Goal: Communication & Community: Answer question/provide support

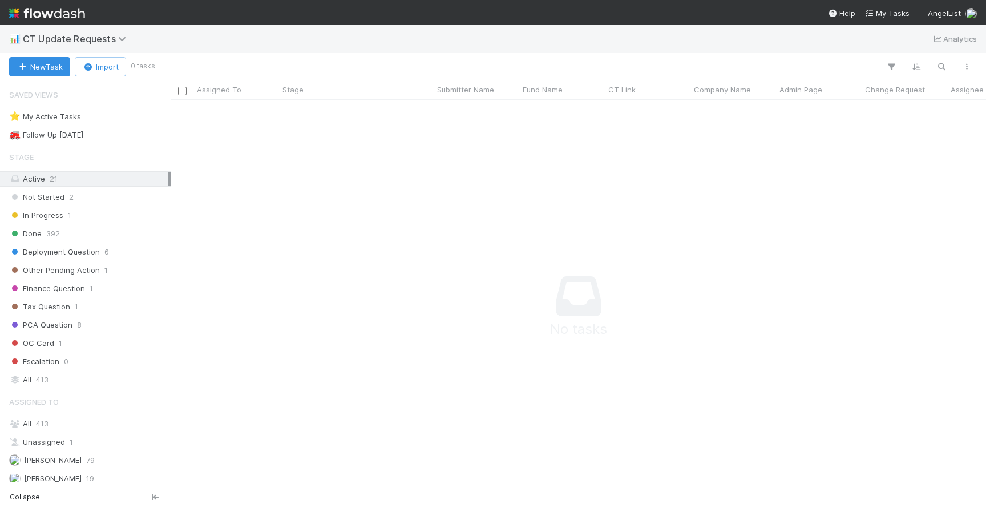
scroll to position [394, 807]
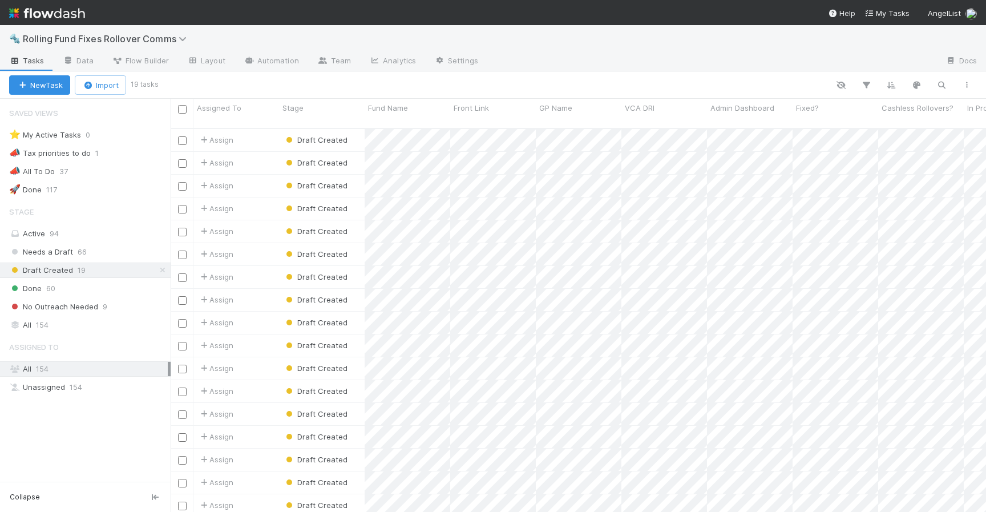
scroll to position [384, 807]
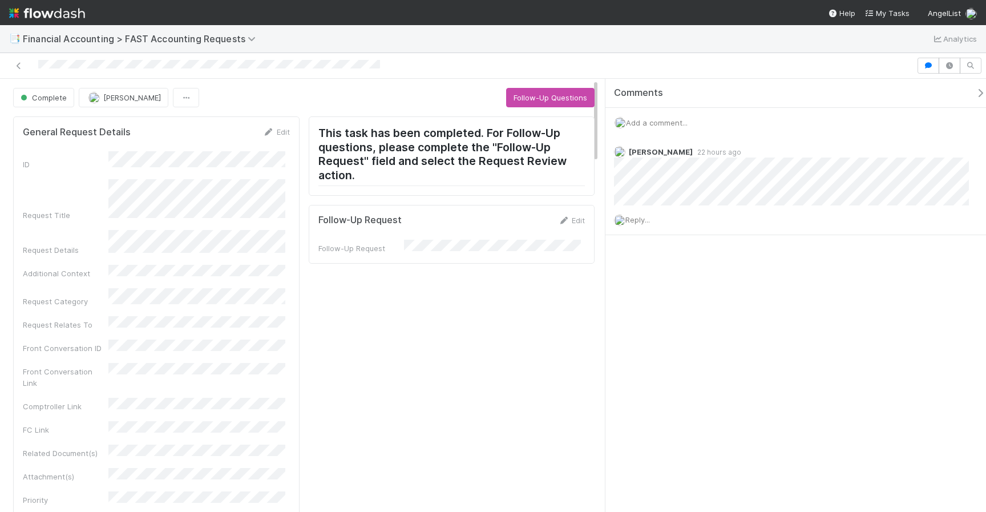
click at [673, 108] on div "Add a comment..." at bounding box center [799, 123] width 389 height 30
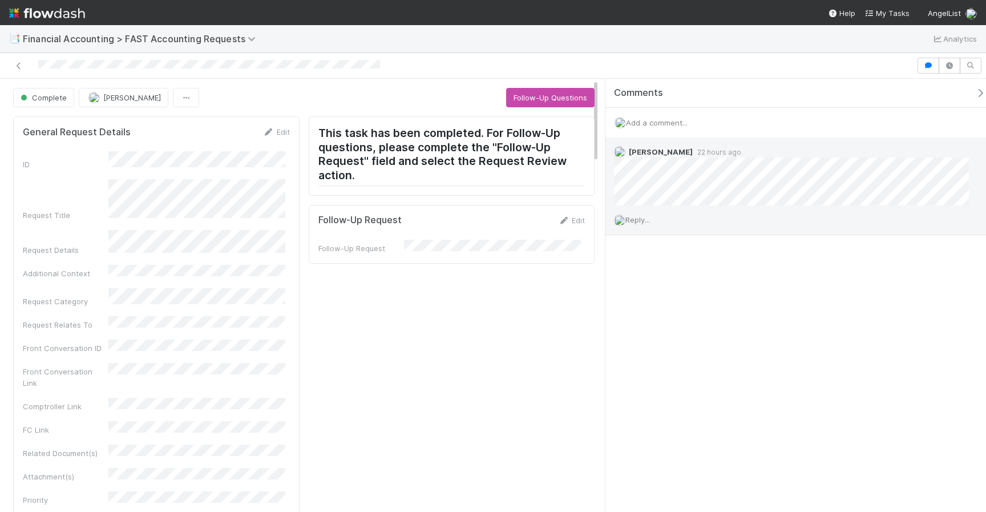
click at [631, 229] on div "Reply..." at bounding box center [795, 219] width 381 height 29
click at [635, 221] on span "Reply..." at bounding box center [637, 219] width 25 height 9
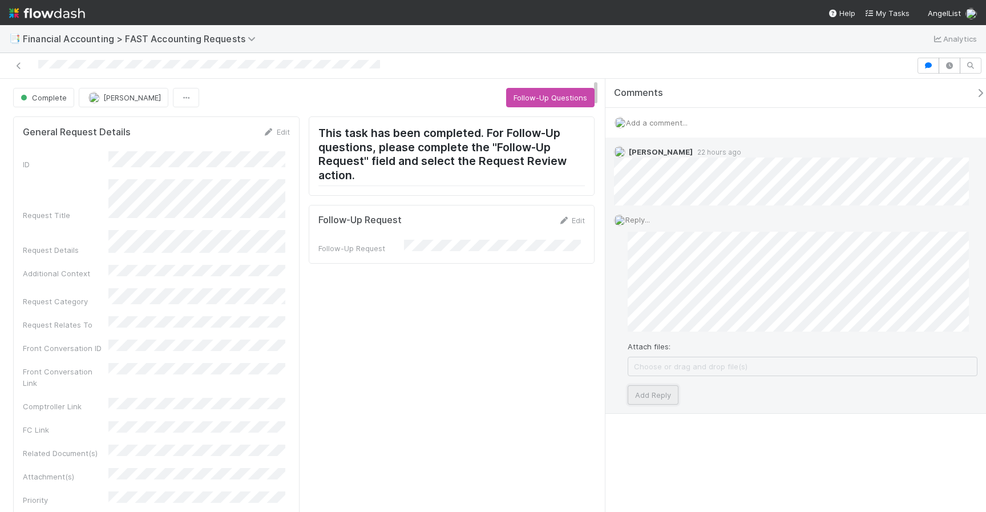
click at [670, 390] on button "Add Reply" at bounding box center [653, 394] width 51 height 19
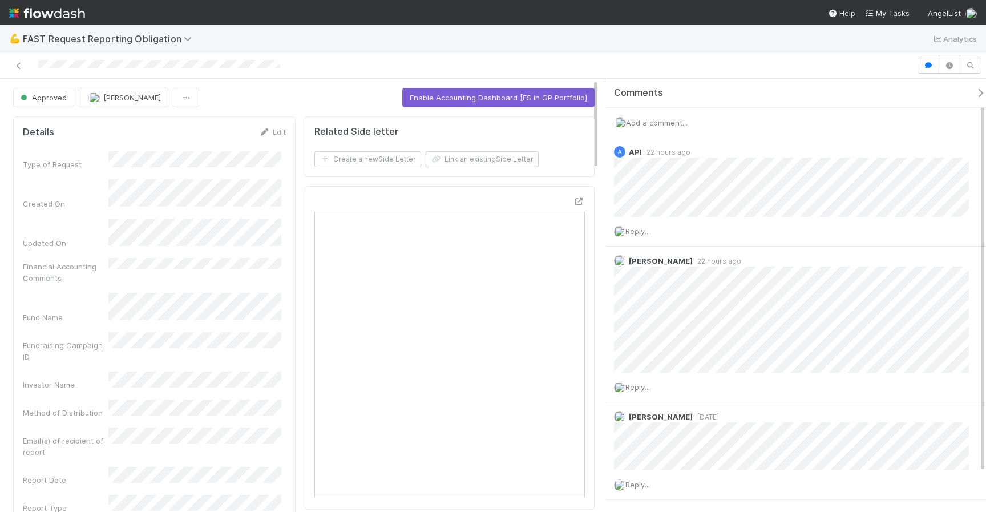
click at [664, 128] on div "Add a comment..." at bounding box center [799, 123] width 389 height 30
click at [661, 121] on span "Add a comment..." at bounding box center [657, 122] width 62 height 9
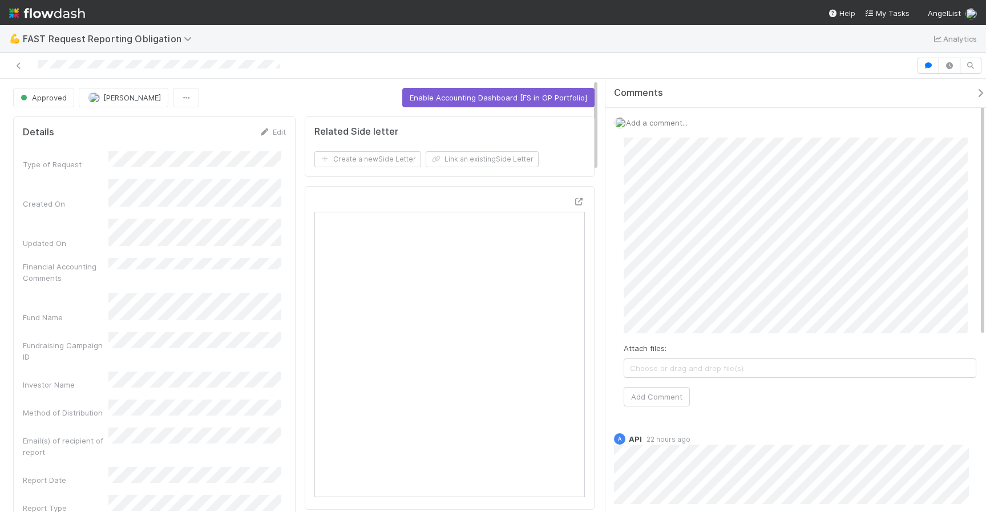
scroll to position [69, 0]
click at [691, 401] on div "Attach files: Choose or drag and drop file(s) Add Comment" at bounding box center [800, 272] width 353 height 269
click at [664, 392] on button "Add Comment" at bounding box center [657, 396] width 66 height 19
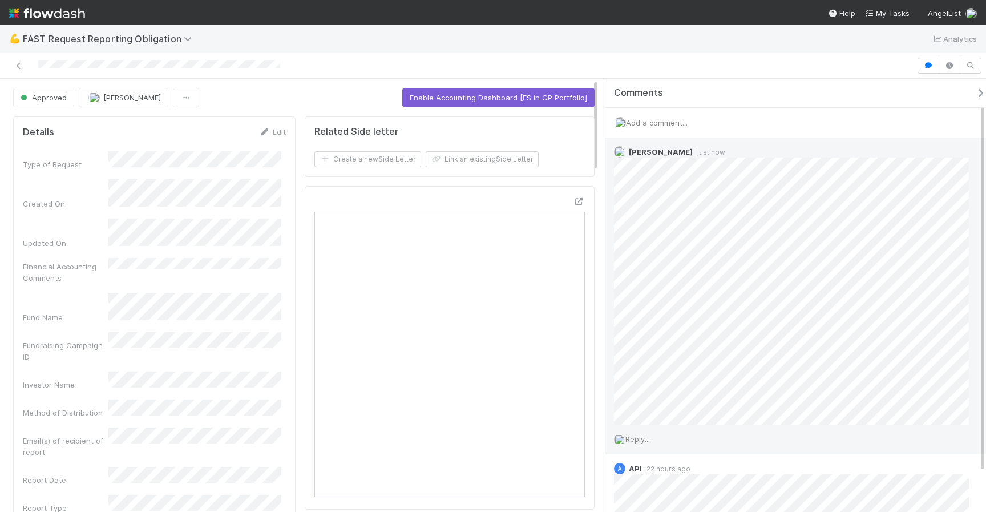
click at [643, 443] on div "Reply..." at bounding box center [795, 439] width 381 height 29
click at [642, 440] on span "Reply..." at bounding box center [637, 438] width 25 height 9
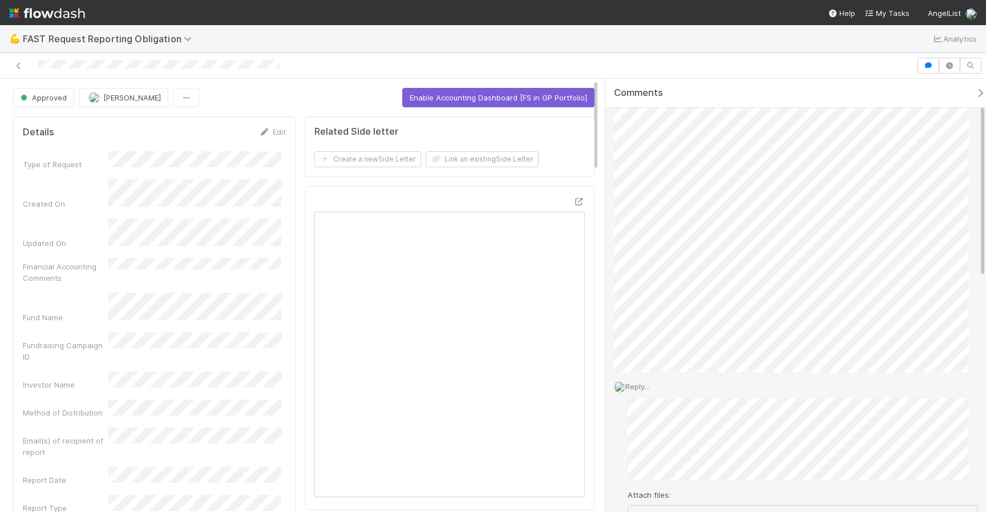
scroll to position [106, 0]
click at [658, 484] on button "Add Reply" at bounding box center [653, 489] width 51 height 19
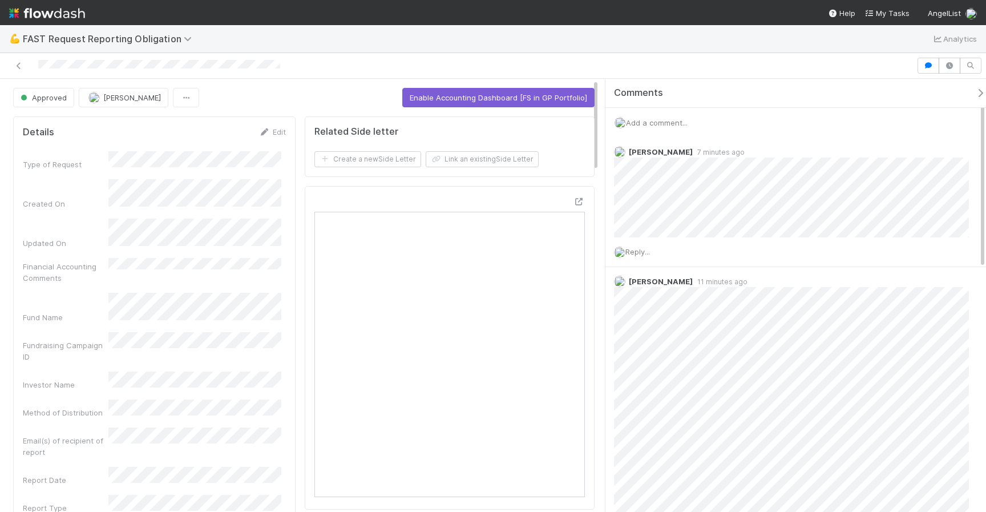
drag, startPoint x: 662, startPoint y: 126, endPoint x: 665, endPoint y: 116, distance: 10.0
click at [662, 124] on span "Add a comment..." at bounding box center [657, 122] width 62 height 9
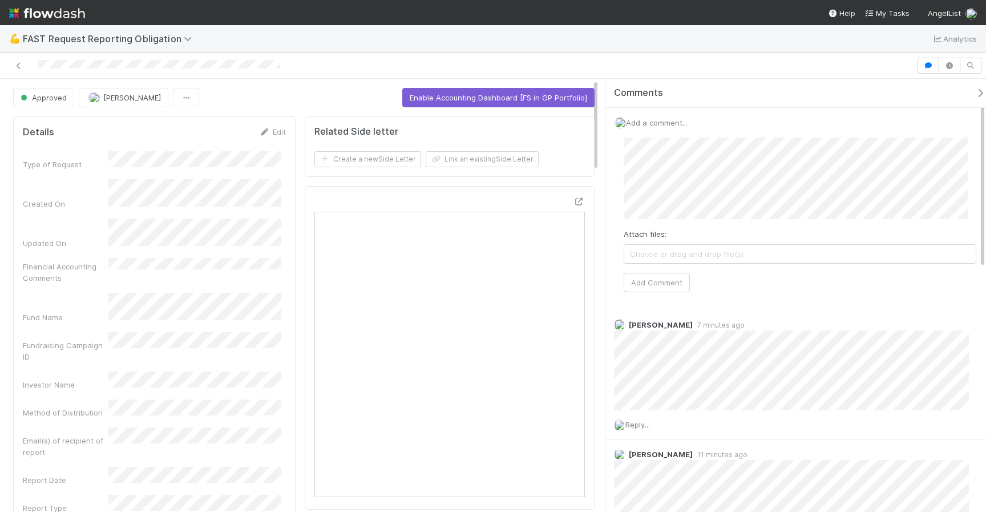
click at [657, 304] on div "Add a comment... Attach files: Choose or drag and drop file(s) Add Comment" at bounding box center [799, 209] width 389 height 203
click at [659, 277] on button "Add Comment" at bounding box center [657, 282] width 66 height 19
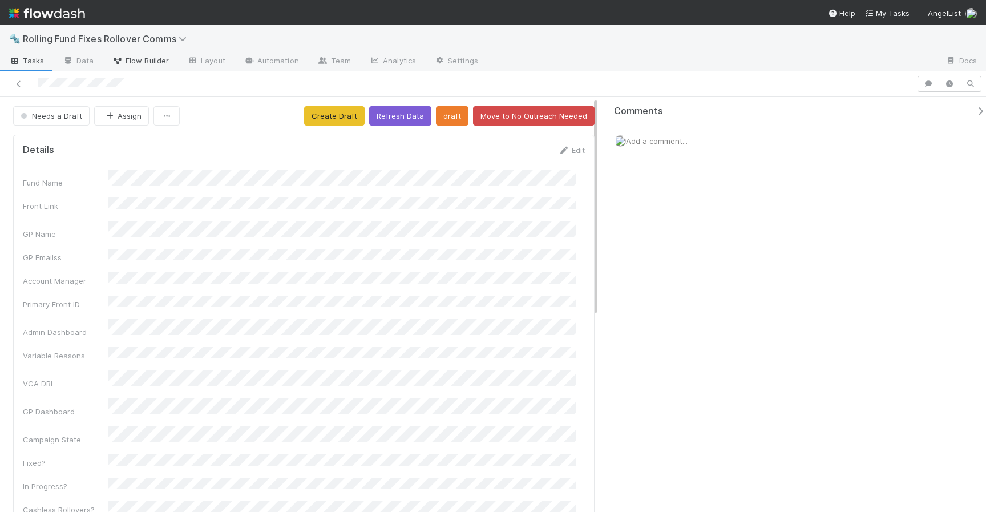
click at [135, 56] on span "Flow Builder" at bounding box center [140, 60] width 57 height 11
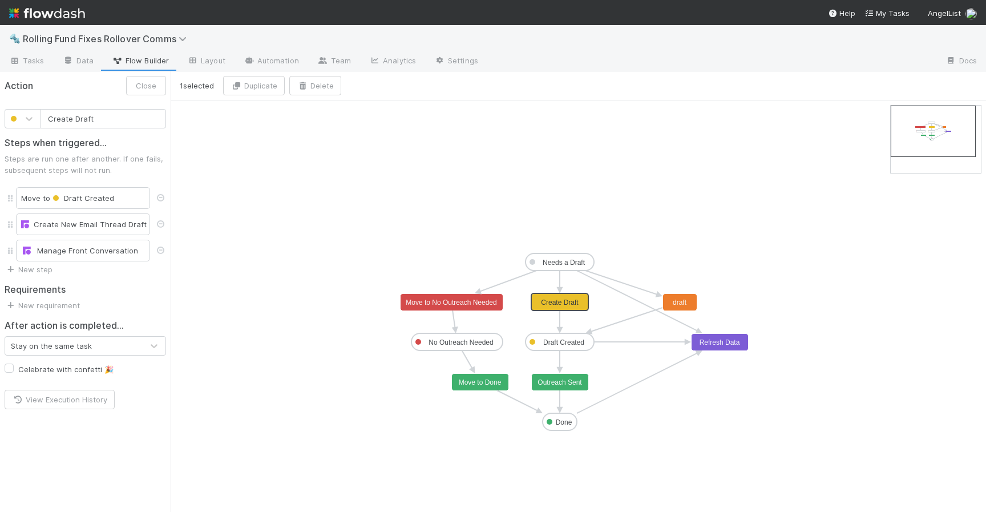
click at [541, 298] on text "Create Draft" at bounding box center [560, 302] width 38 height 8
click at [95, 215] on div "Create New Email Thread Draft" at bounding box center [83, 224] width 134 height 22
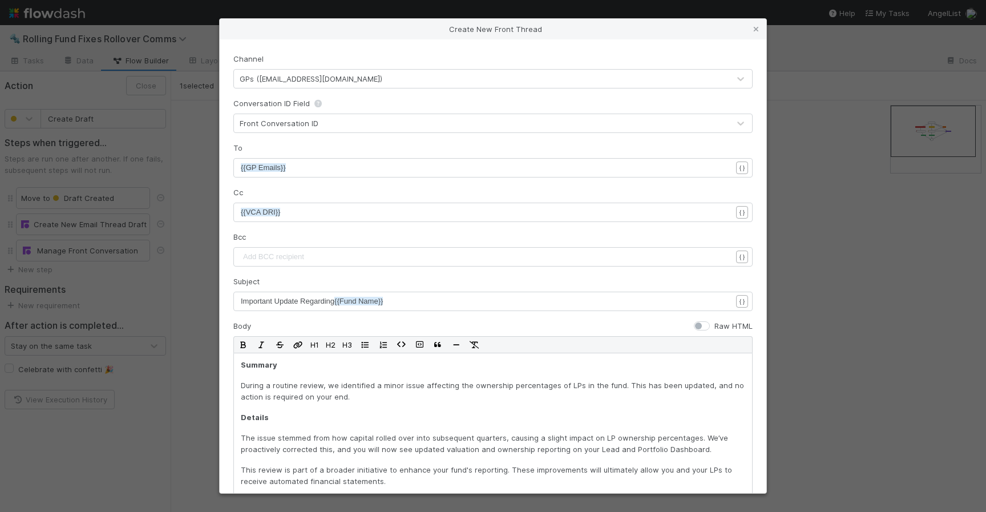
scroll to position [211, 0]
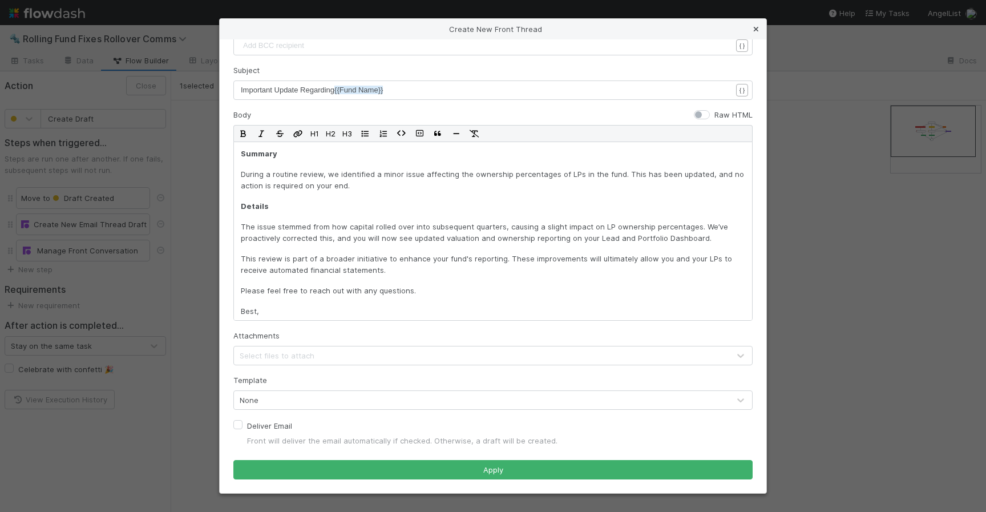
click at [754, 27] on icon at bounding box center [755, 29] width 11 height 7
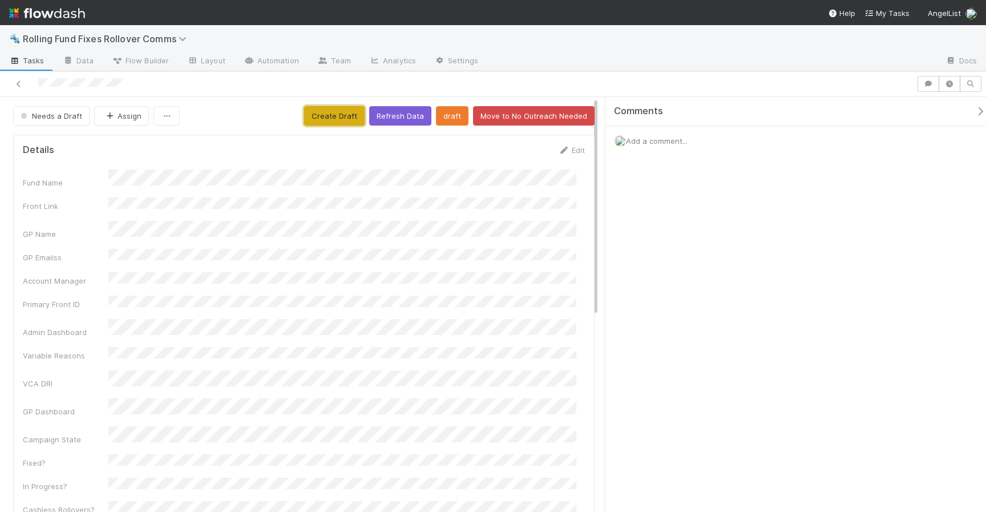
click at [347, 122] on button "Create Draft" at bounding box center [334, 115] width 60 height 19
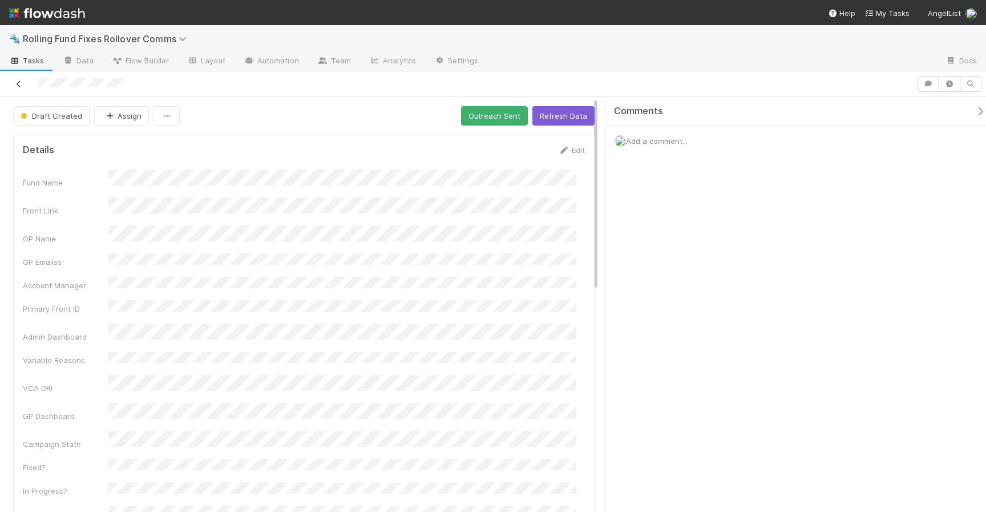
click at [23, 83] on icon at bounding box center [18, 83] width 11 height 7
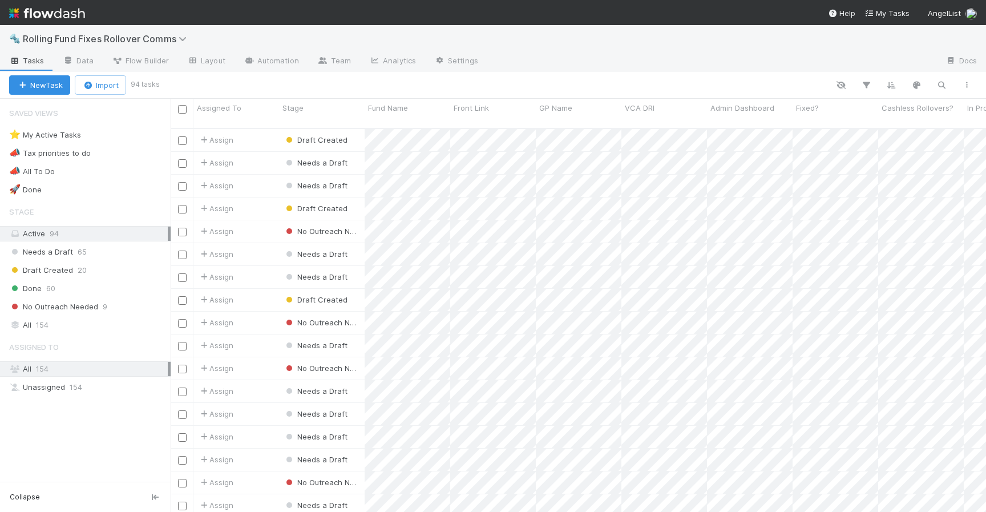
scroll to position [384, 807]
click at [936, 80] on icon "button" at bounding box center [941, 85] width 11 height 10
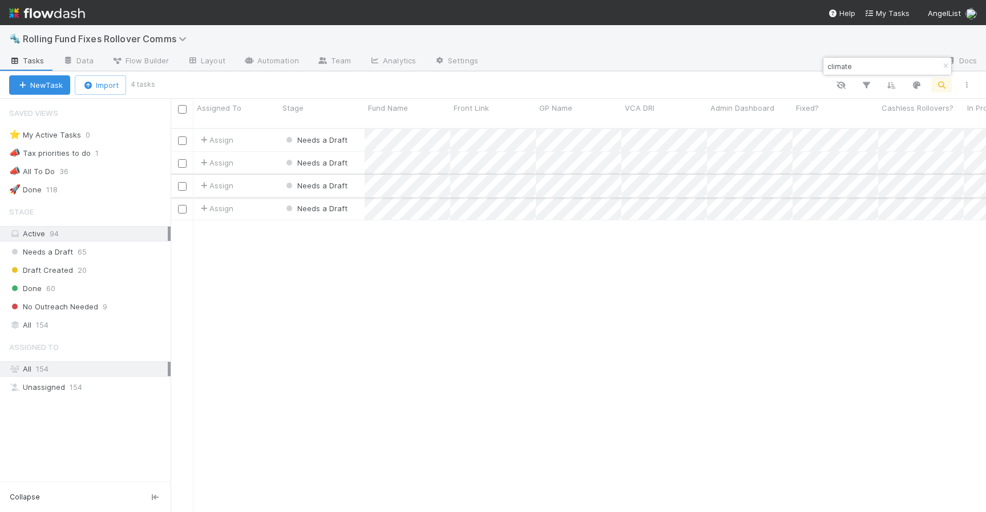
type input "climate"
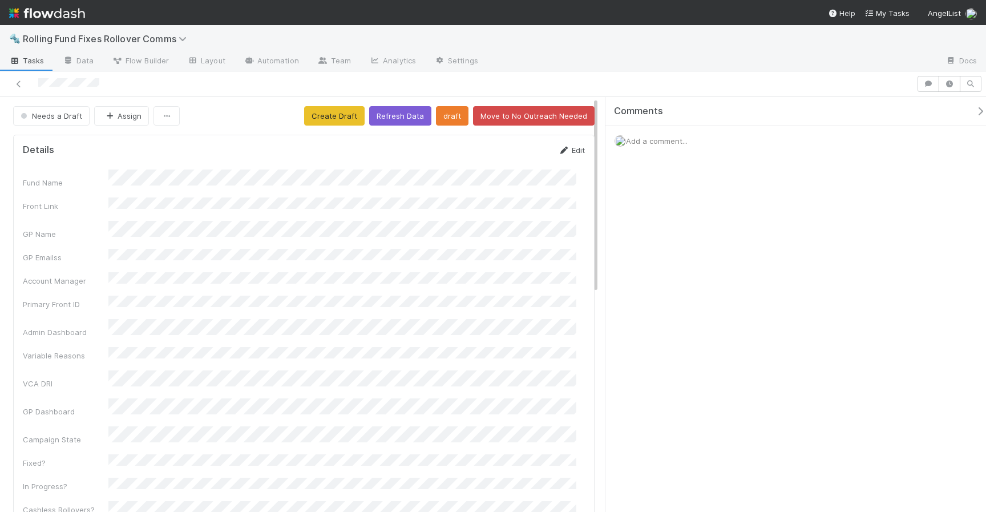
click at [571, 151] on link "Edit" at bounding box center [571, 150] width 27 height 9
click at [545, 164] on form "Details Save Cancel Fund Name Front Link GP Name GP Emailss Account Manager Pri…" at bounding box center [304, 466] width 562 height 644
click at [519, 154] on button "Save" at bounding box center [524, 153] width 33 height 19
click at [18, 82] on icon at bounding box center [18, 83] width 11 height 7
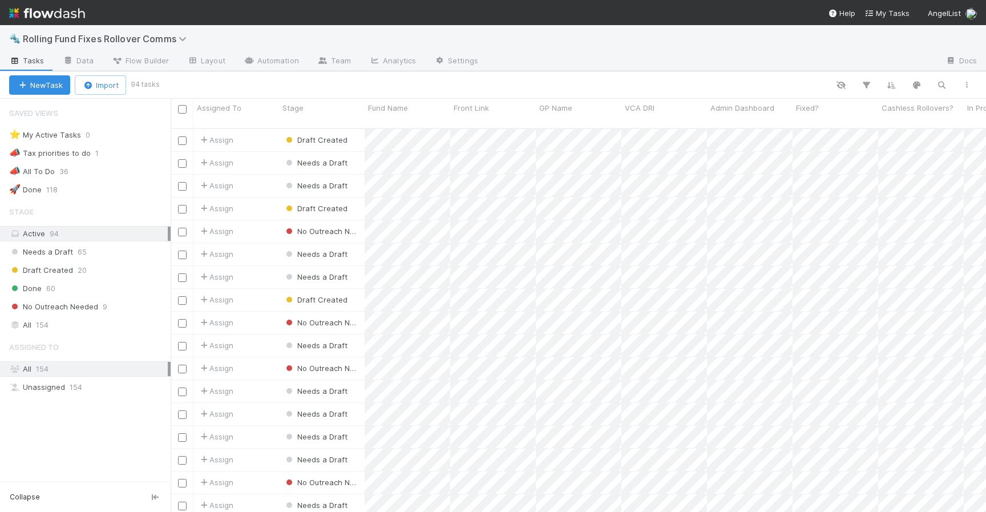
scroll to position [384, 807]
click at [815, 106] on span "Fixed?" at bounding box center [807, 107] width 23 height 11
click at [824, 130] on div "Sort ☐ → ☑" at bounding box center [862, 129] width 130 height 17
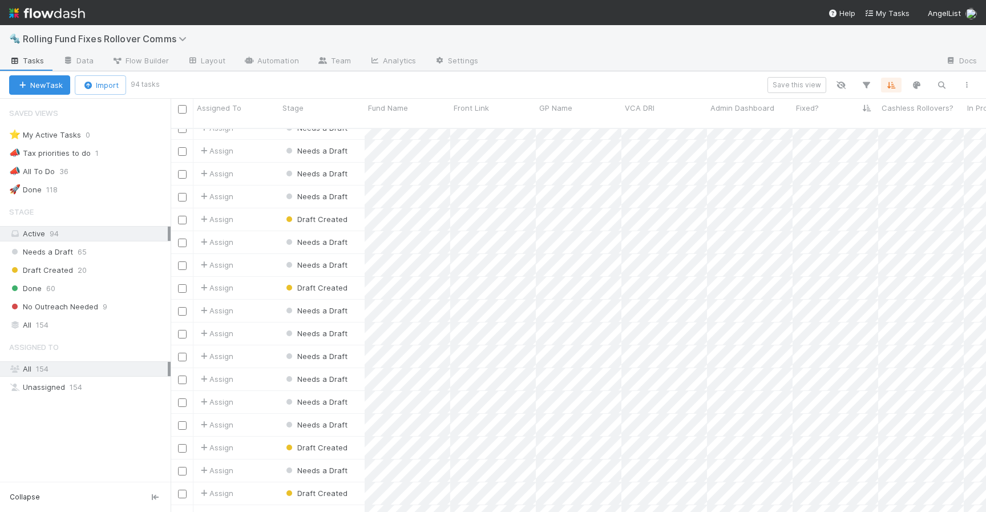
scroll to position [720, 0]
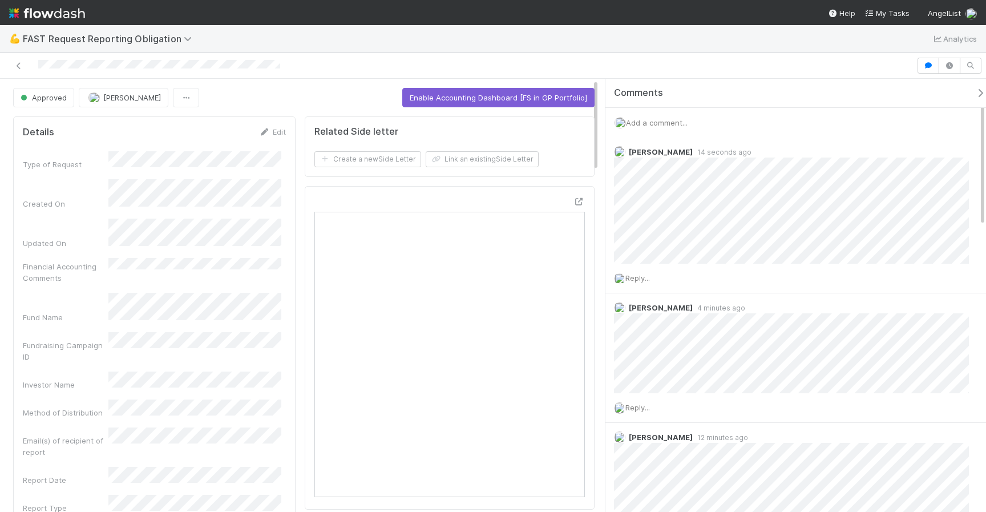
click at [754, 86] on div "Comments" at bounding box center [799, 93] width 389 height 29
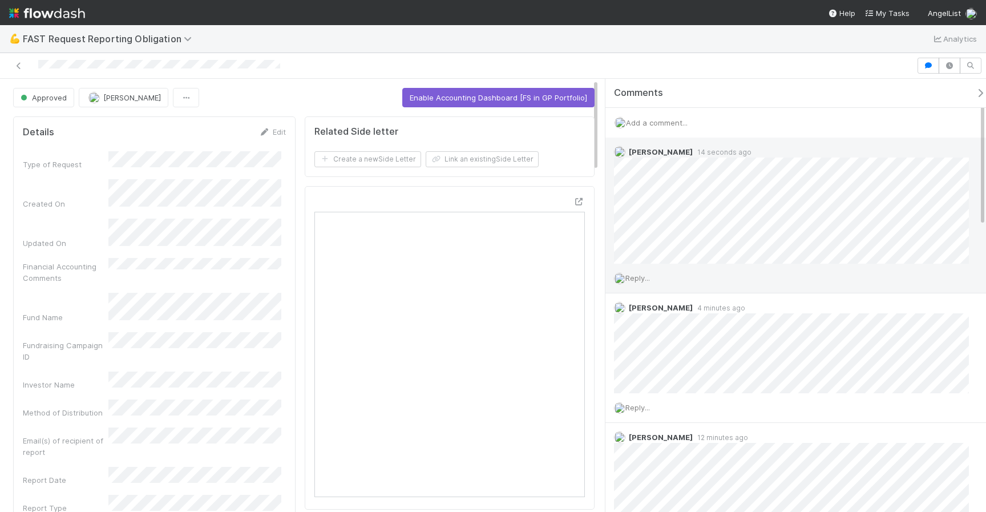
click at [659, 277] on div "Reply..." at bounding box center [795, 278] width 381 height 29
click at [646, 278] on span "Reply..." at bounding box center [637, 277] width 25 height 9
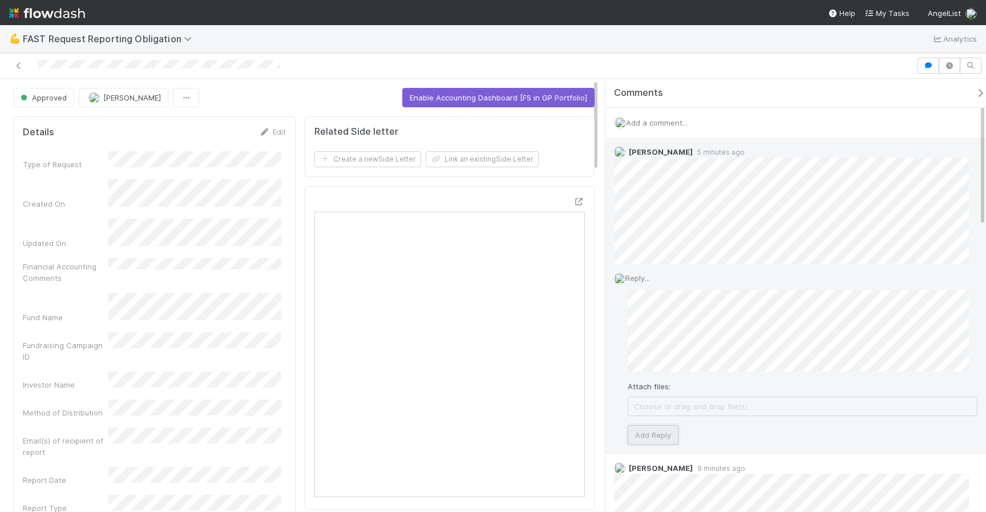
click at [660, 435] on button "Add Reply" at bounding box center [653, 434] width 51 height 19
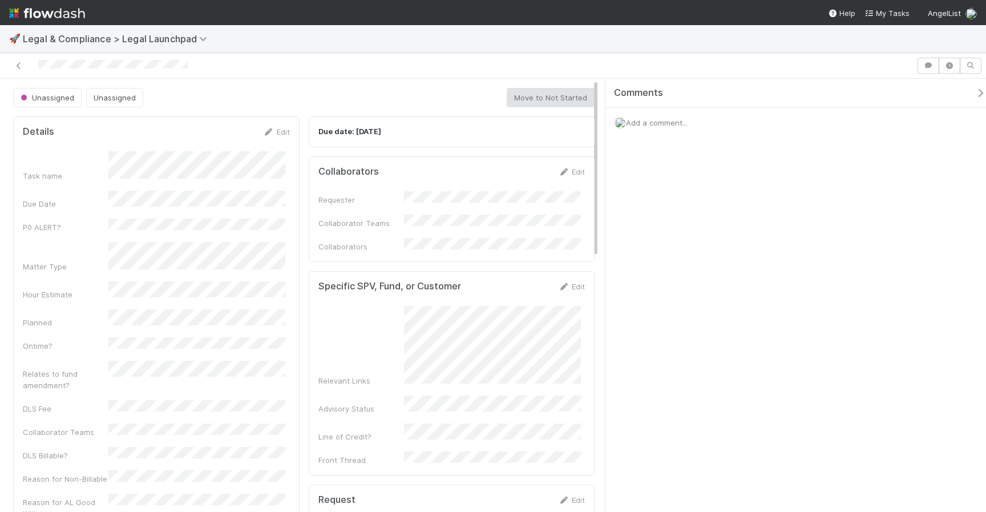
click at [675, 120] on span "Add a comment..." at bounding box center [657, 122] width 62 height 9
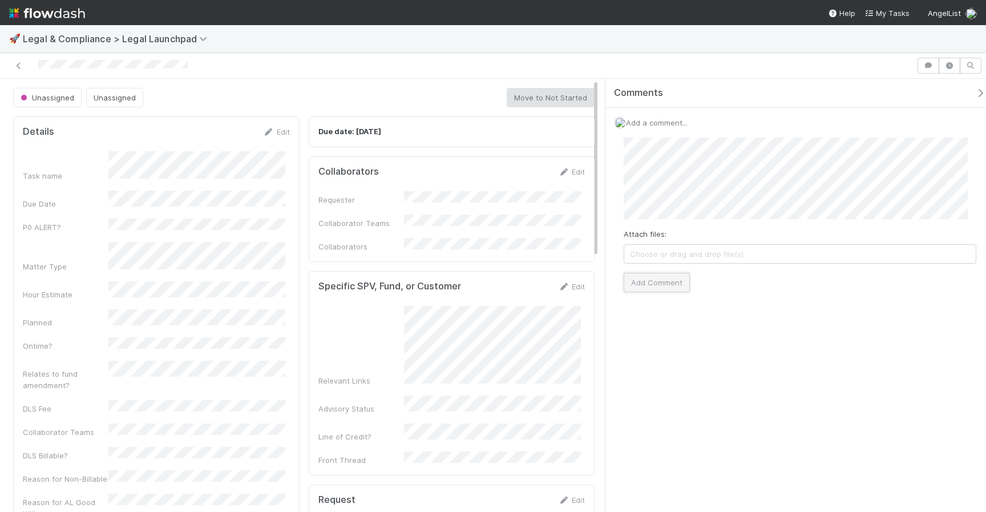
click at [676, 281] on button "Add Comment" at bounding box center [657, 282] width 66 height 19
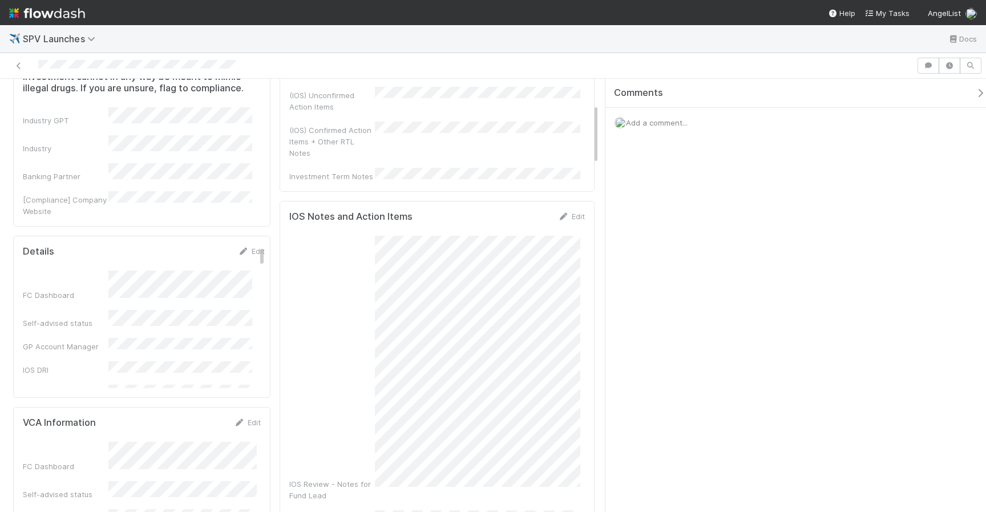
scroll to position [64, 0]
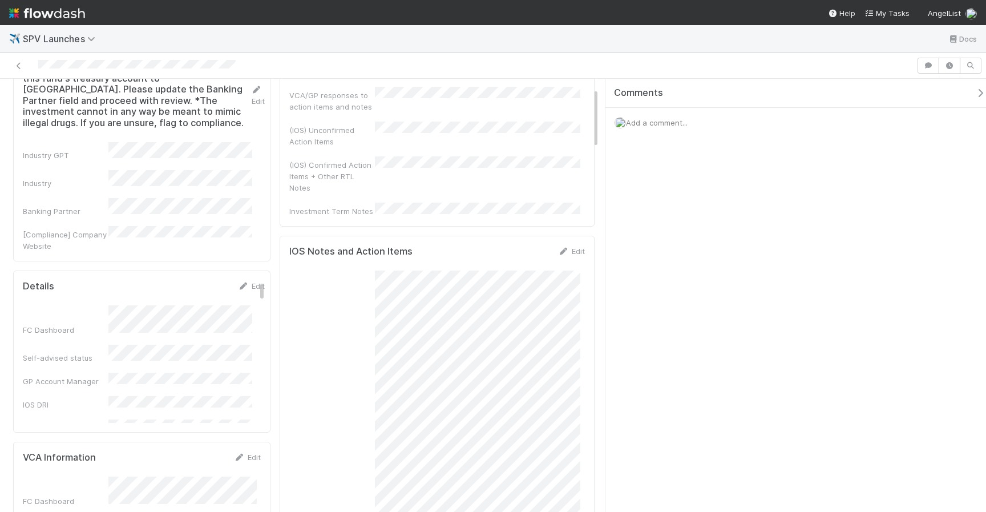
click at [248, 280] on div "Edit" at bounding box center [251, 285] width 27 height 11
click at [244, 281] on link "Edit" at bounding box center [251, 285] width 27 height 9
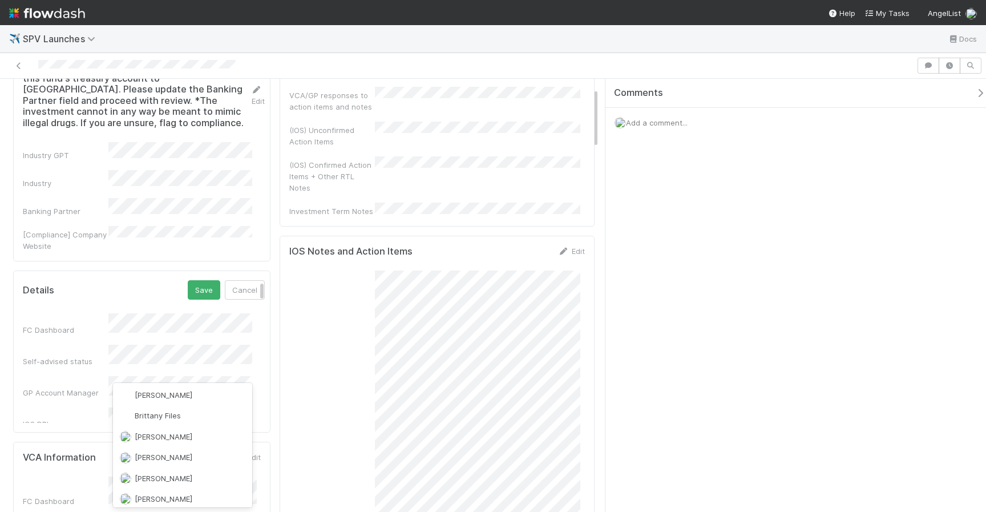
scroll to position [0, 0]
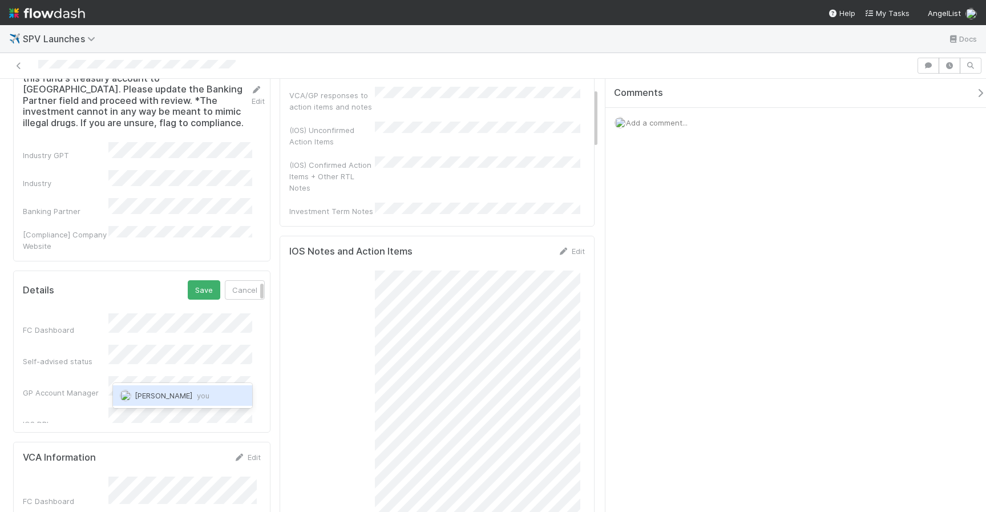
click at [196, 390] on div "[PERSON_NAME] you" at bounding box center [182, 395] width 139 height 21
click at [316, 371] on div "IOS Review - Notes for Fund Lead" at bounding box center [437, 402] width 296 height 265
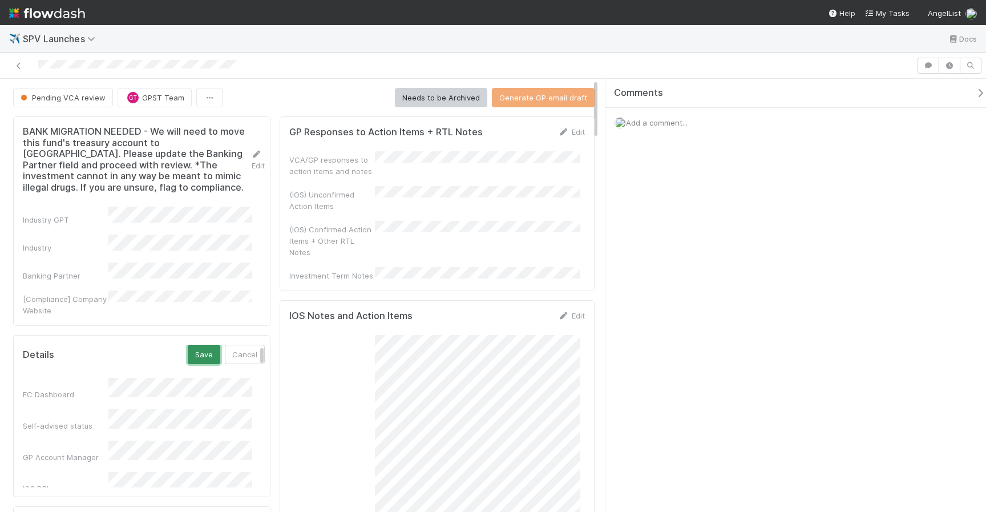
click at [194, 345] on button "Save" at bounding box center [204, 354] width 33 height 19
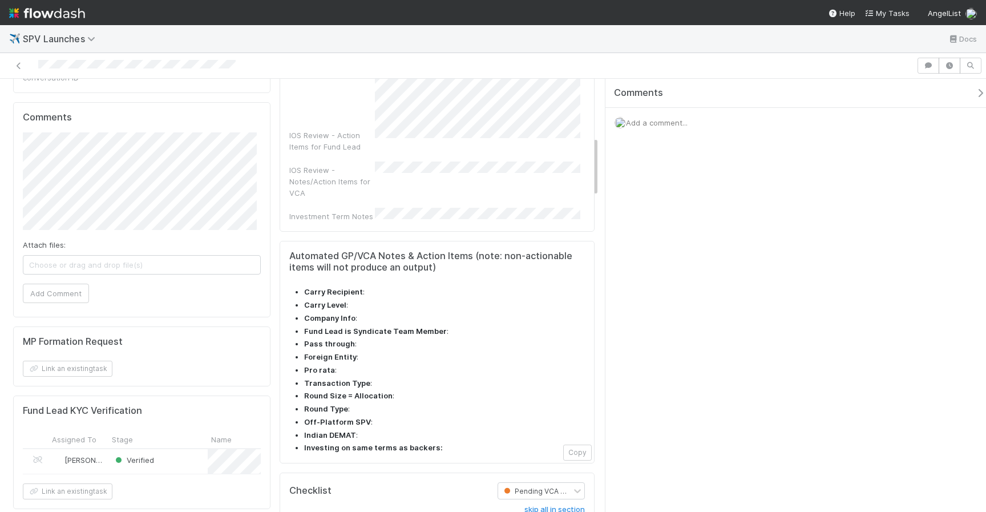
scroll to position [815, 0]
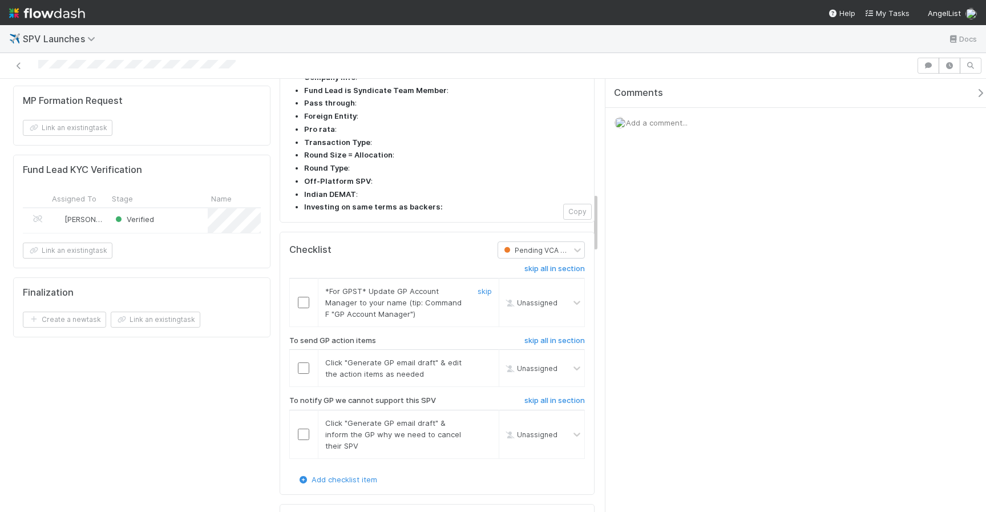
click at [298, 297] on input "checkbox" at bounding box center [303, 302] width 11 height 11
click at [298, 362] on input "checkbox" at bounding box center [303, 367] width 11 height 11
click at [540, 396] on link "skip all in section" at bounding box center [554, 403] width 60 height 14
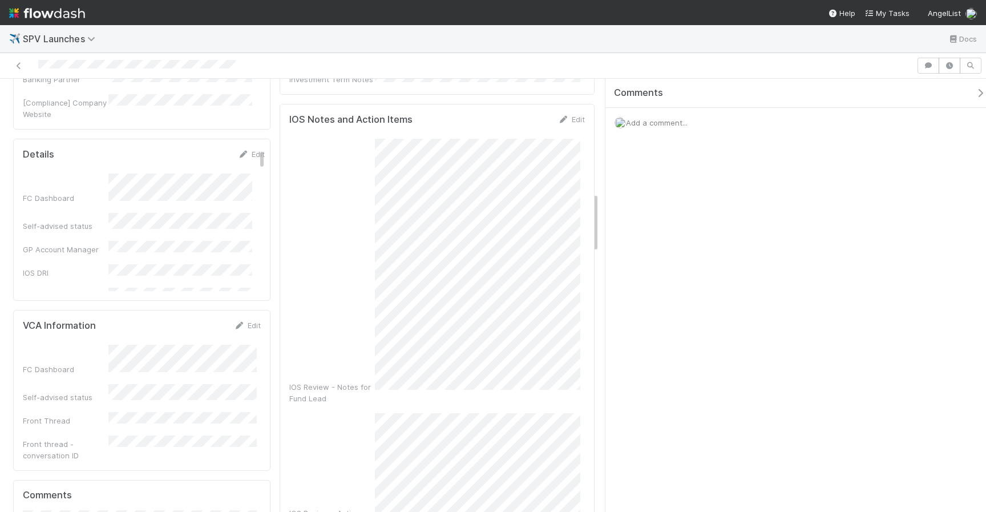
scroll to position [0, 0]
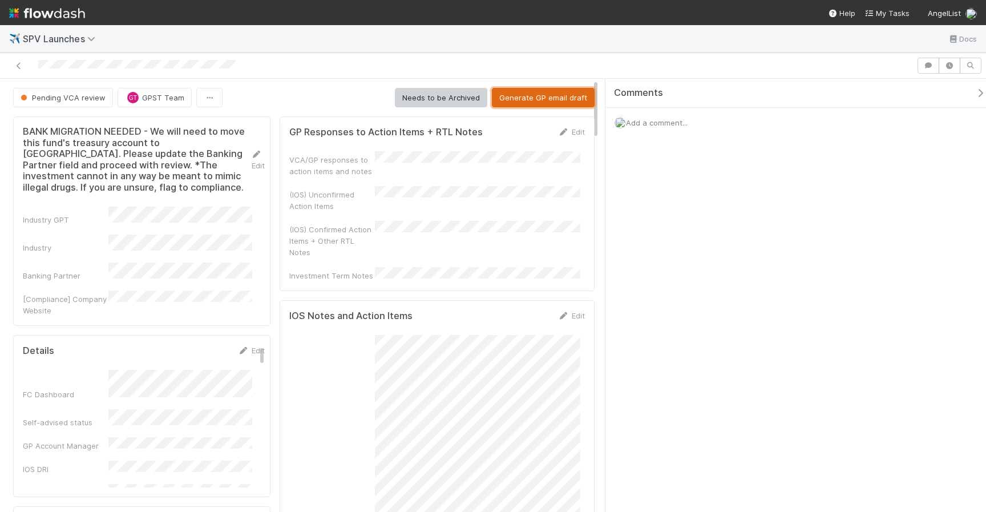
click at [526, 92] on button "Generate GP email draft" at bounding box center [543, 97] width 103 height 19
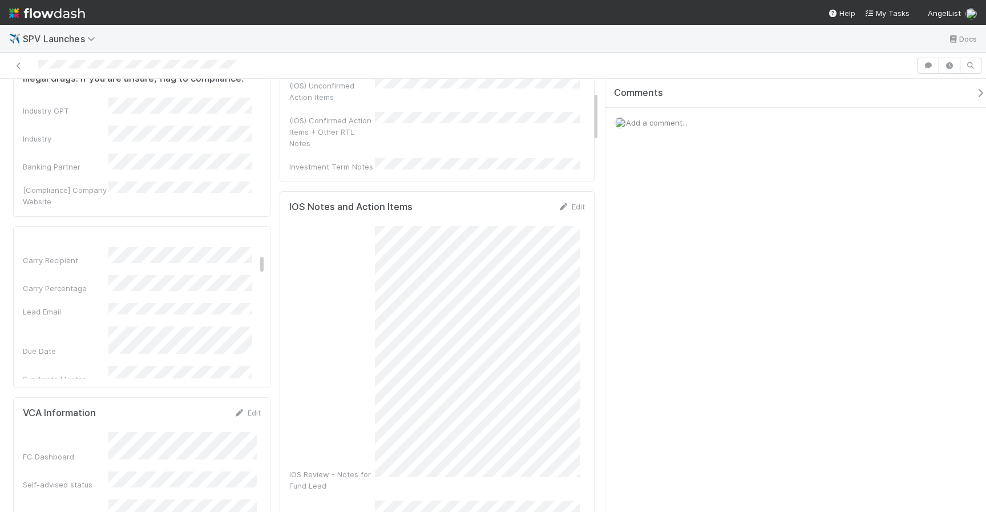
scroll to position [310, 0]
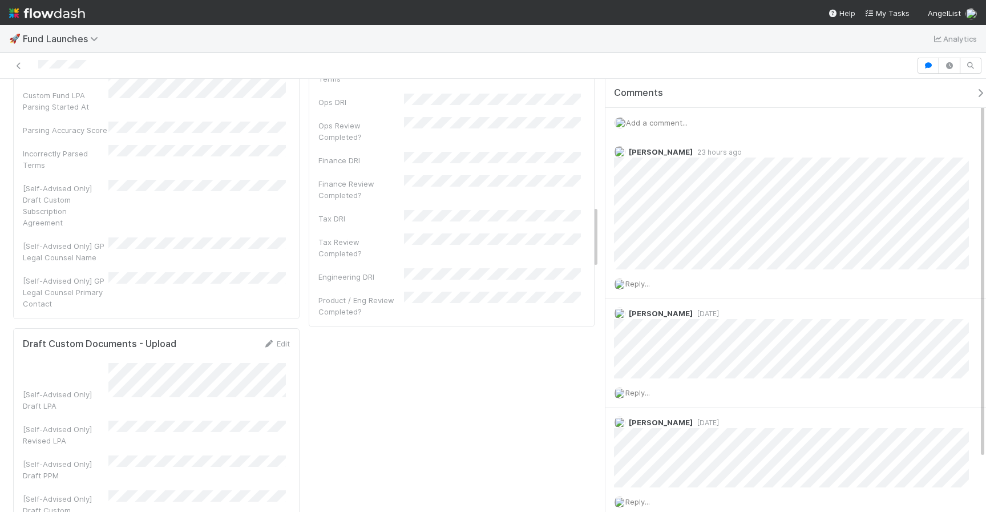
scroll to position [673, 0]
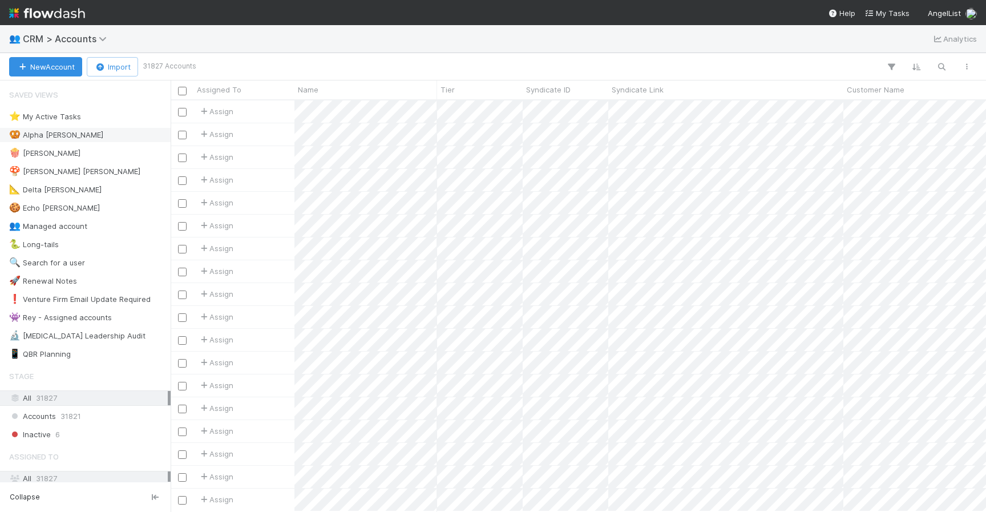
scroll to position [402, 807]
click at [936, 62] on icon "button" at bounding box center [941, 67] width 11 height 10
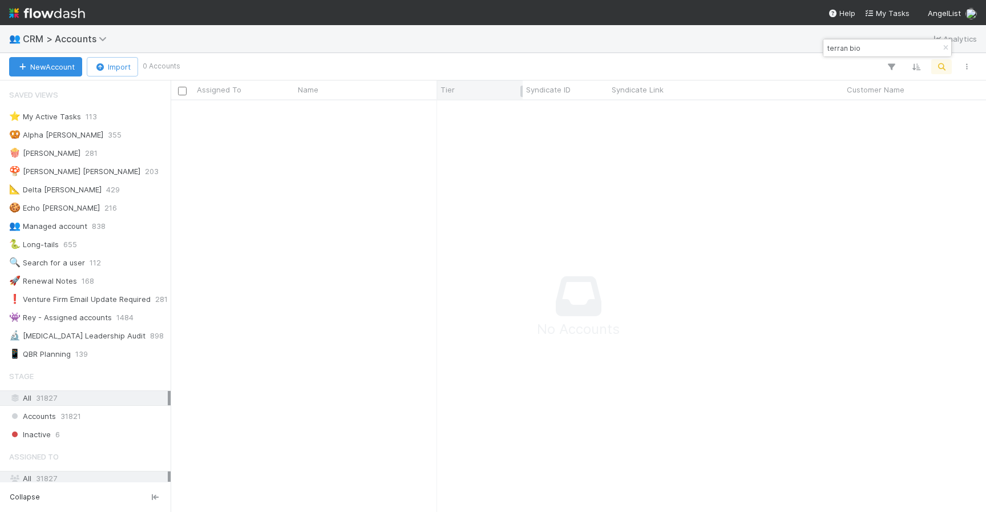
scroll to position [394, 807]
drag, startPoint x: 863, startPoint y: 47, endPoint x: 755, endPoint y: 35, distance: 109.0
click at [755, 35] on body "👥 CRM > Accounts Analytics New Account Import 0 Accounts Assigned To Name Tier …" at bounding box center [493, 256] width 986 height 512
drag, startPoint x: 898, startPoint y: 46, endPoint x: 796, endPoint y: 40, distance: 101.7
click at [796, 40] on body "👥 CRM > Accounts Analytics New Account Import 0 Accounts Assigned To Name Tier …" at bounding box center [493, 256] width 986 height 512
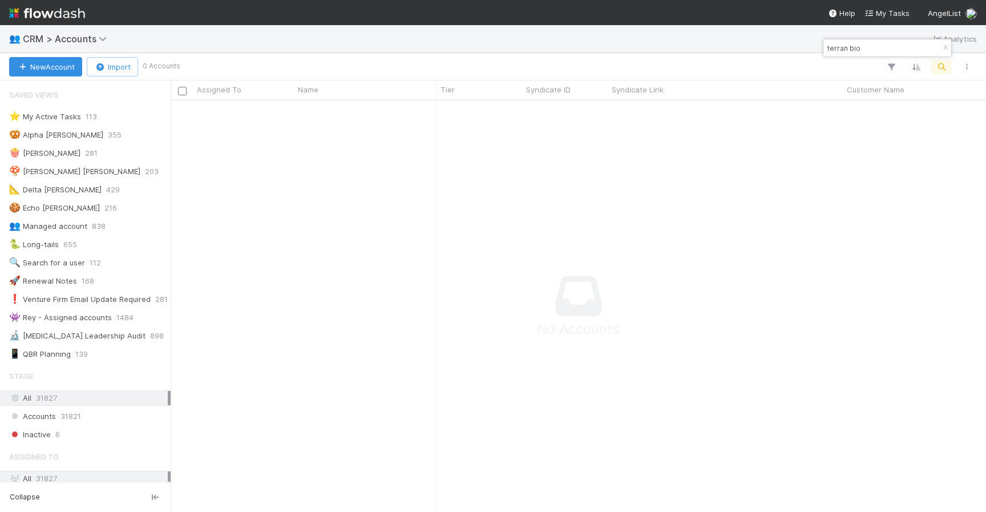
click at [895, 50] on input "terran bio" at bounding box center [882, 48] width 114 height 14
type input "t"
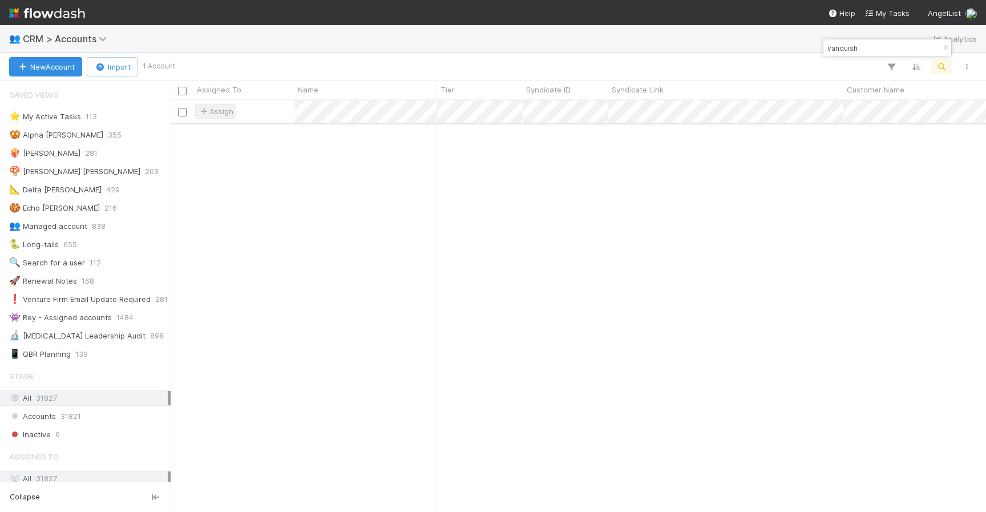
type input "vanquish"
click at [231, 112] on span "Assign" at bounding box center [215, 111] width 35 height 11
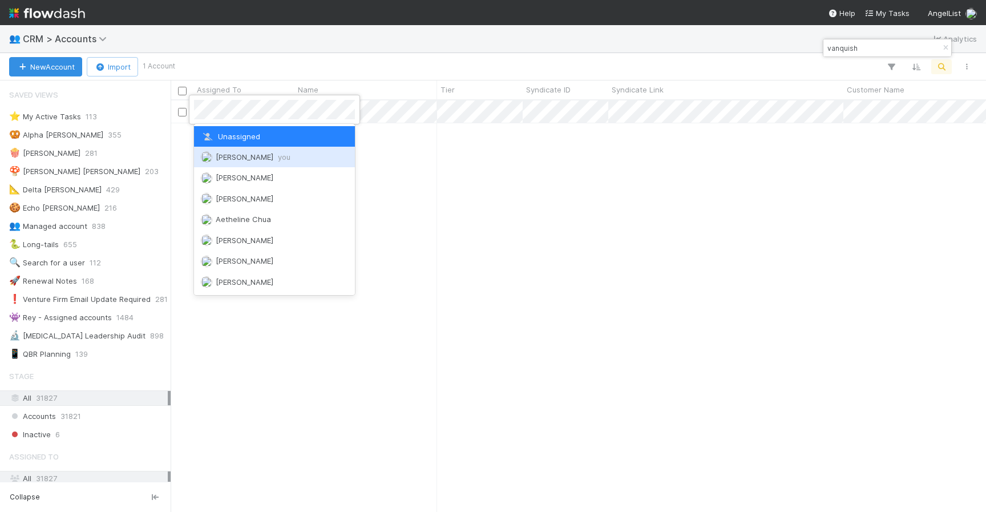
click at [232, 149] on div "[PERSON_NAME] you" at bounding box center [274, 157] width 161 height 21
